Goal: Find specific page/section: Find specific page/section

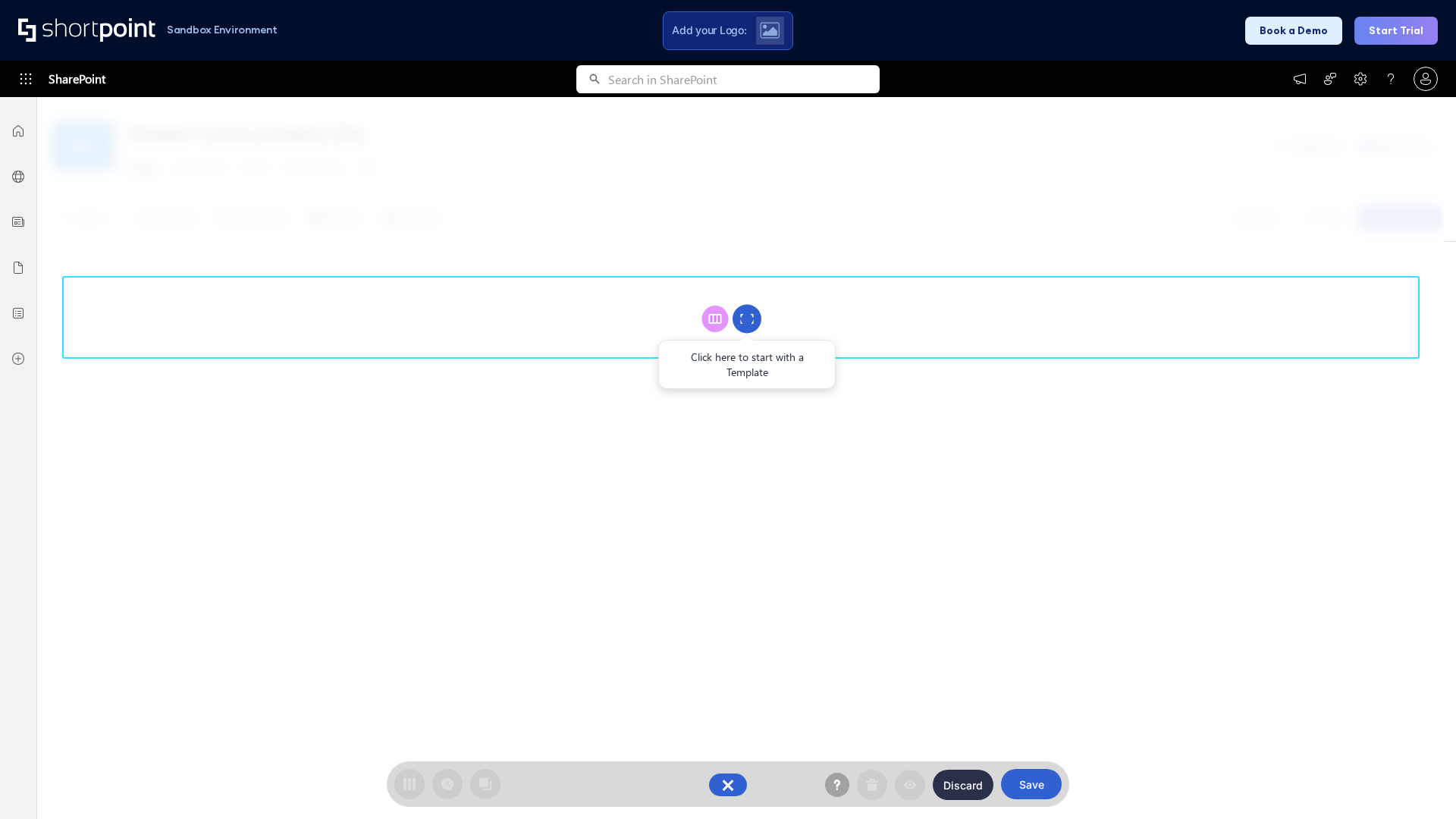
click at [747, 318] on circle at bounding box center [747, 319] width 29 height 29
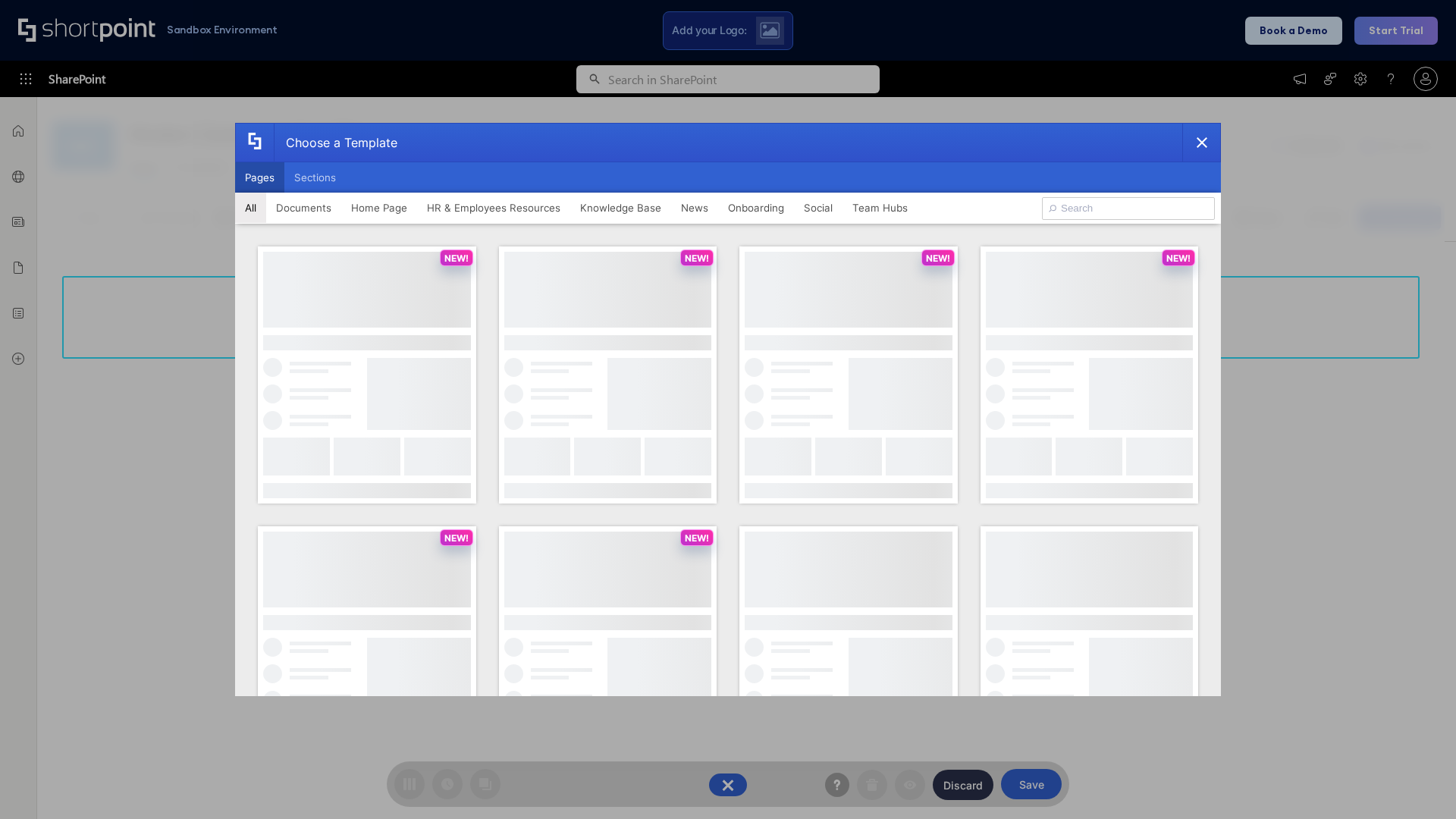
click at [260, 178] on button "Pages" at bounding box center [259, 178] width 49 height 30
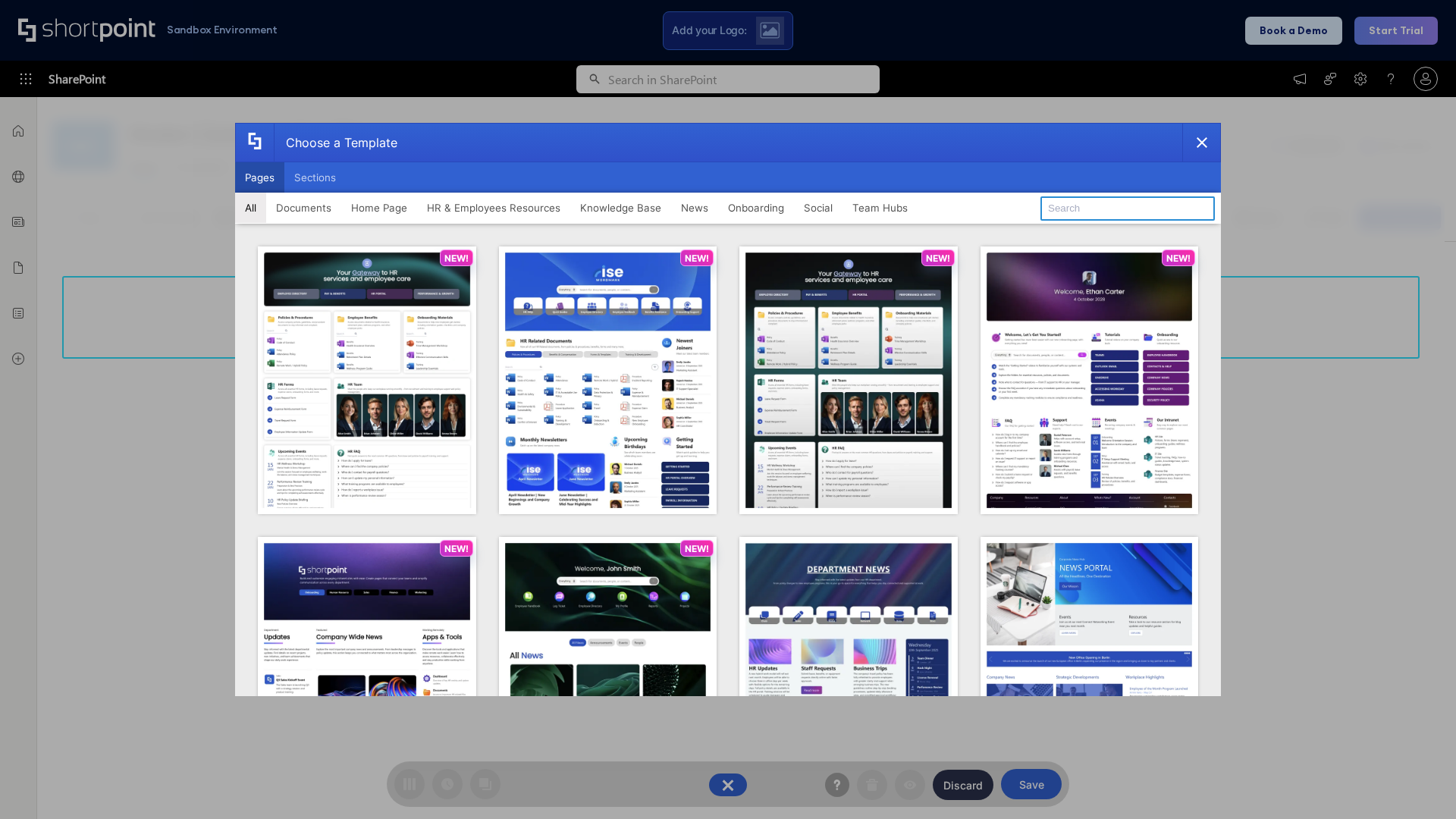
type input "Knowledge Portal 5"
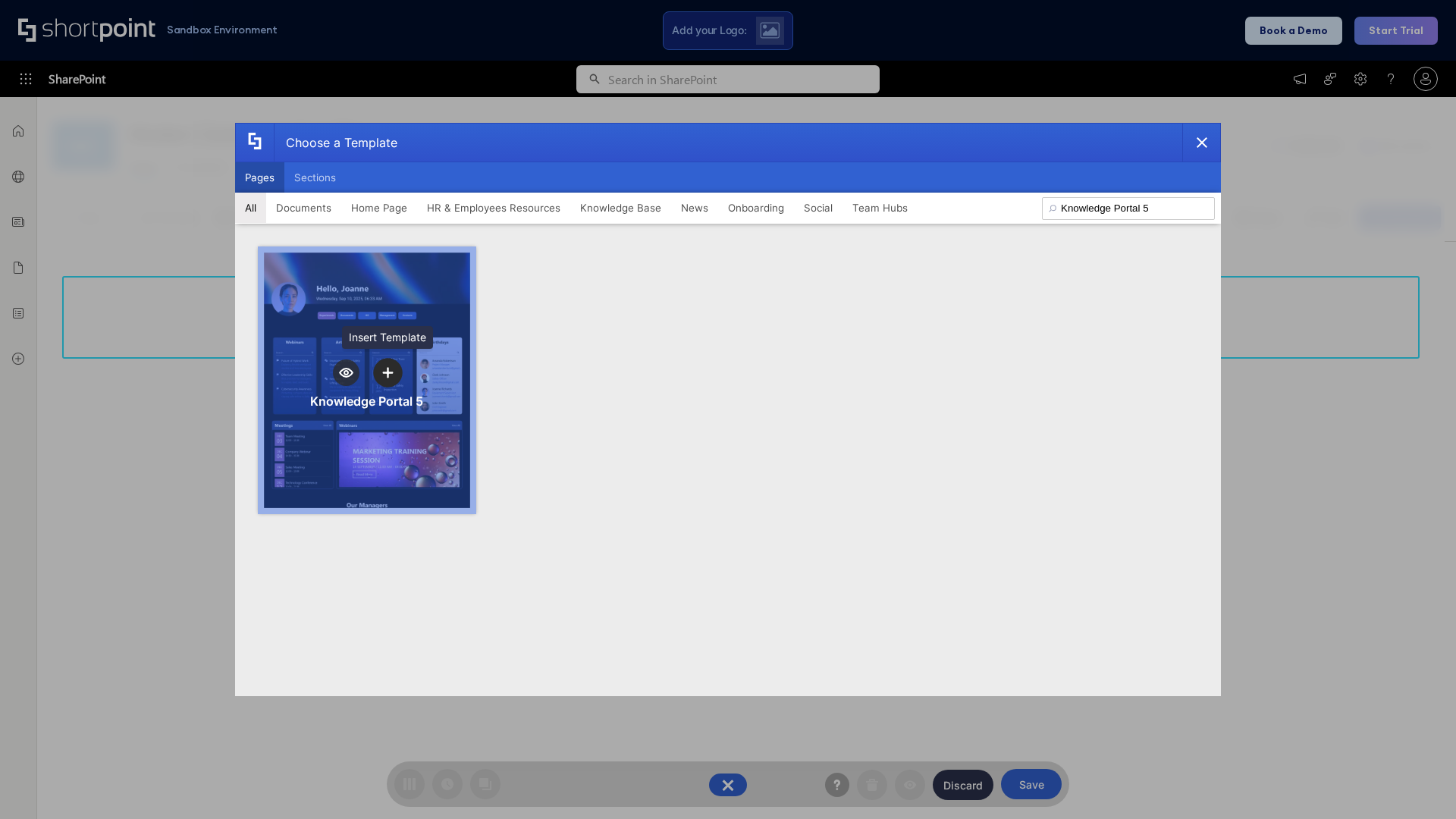
click at [387, 372] on icon "template selector" at bounding box center [387, 372] width 11 height 11
